Goal: Navigation & Orientation: Find specific page/section

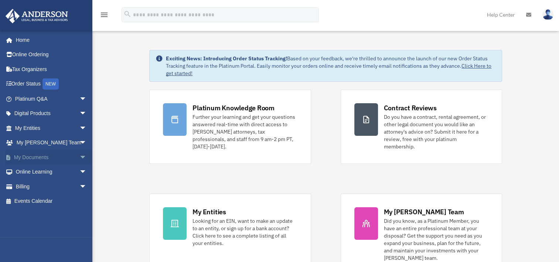
click at [28, 155] on link "My Documents arrow_drop_down" at bounding box center [51, 157] width 93 height 15
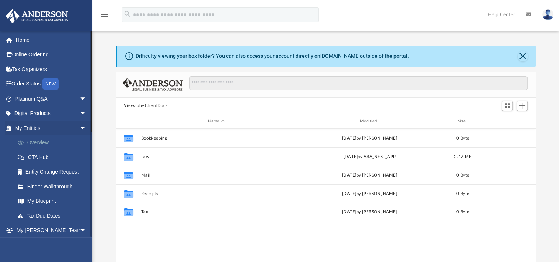
scroll to position [162, 414]
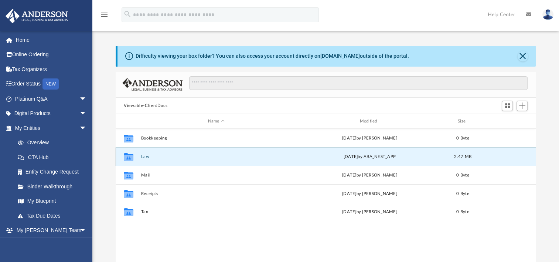
click at [144, 154] on button "Law" at bounding box center [216, 156] width 150 height 5
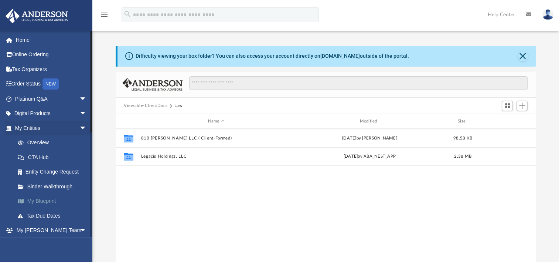
click at [43, 199] on link "My Blueprint" at bounding box center [54, 201] width 88 height 15
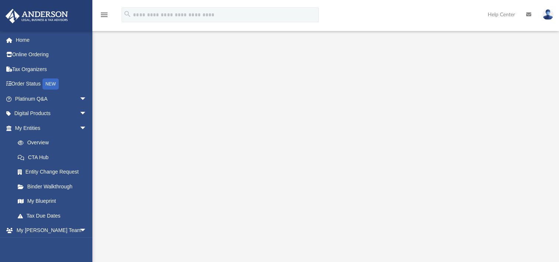
scroll to position [9, 0]
